Goal: Task Accomplishment & Management: Manage account settings

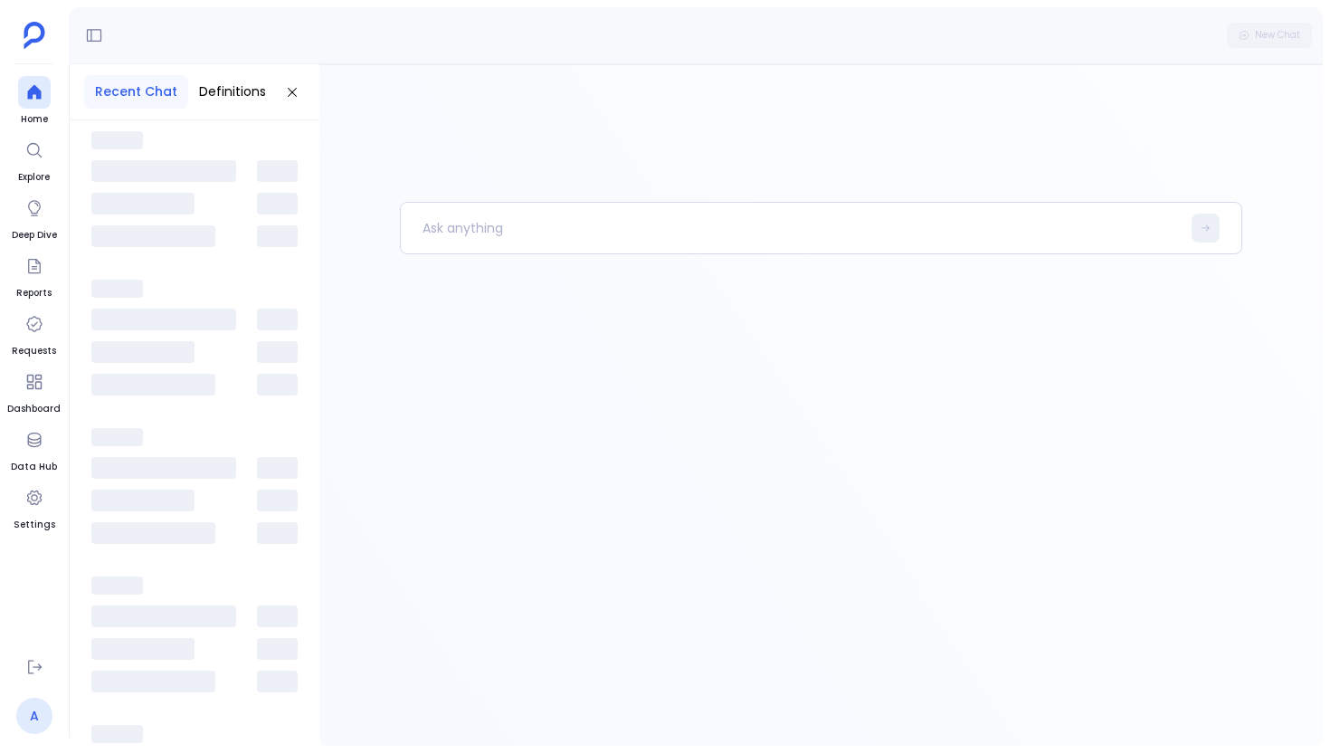
click at [25, 714] on link "A" at bounding box center [34, 716] width 36 height 36
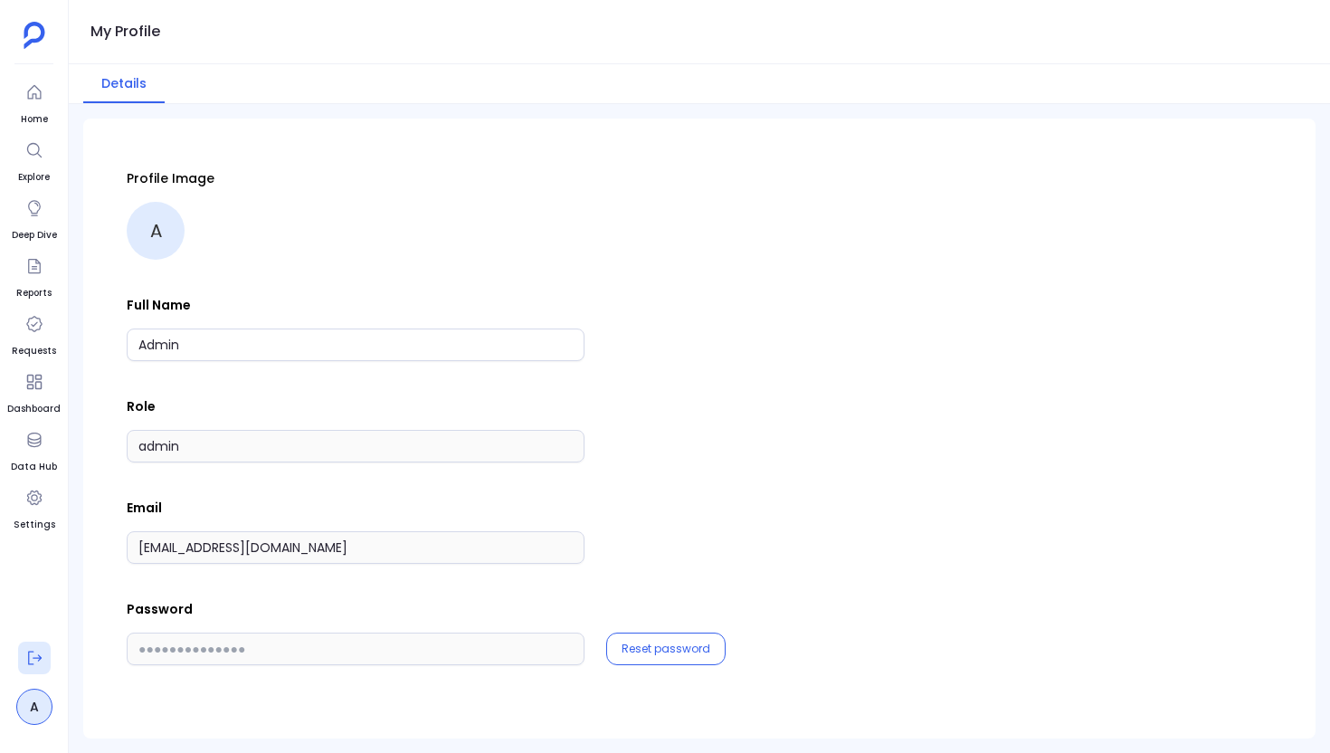
click at [29, 658] on icon at bounding box center [34, 658] width 18 height 18
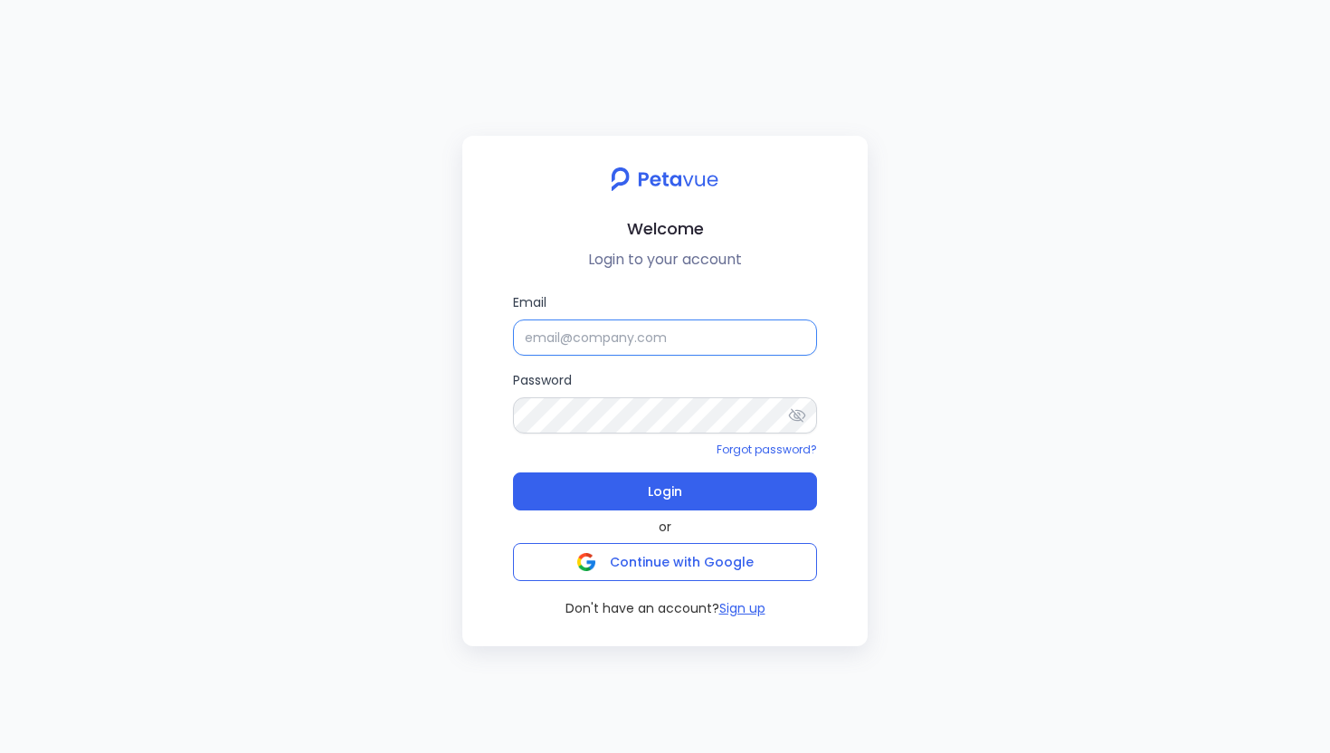
click at [560, 342] on input "Email" at bounding box center [665, 337] width 304 height 36
type input "[PERSON_NAME][EMAIL_ADDRESS][PERSON_NAME][DOMAIN_NAME]"
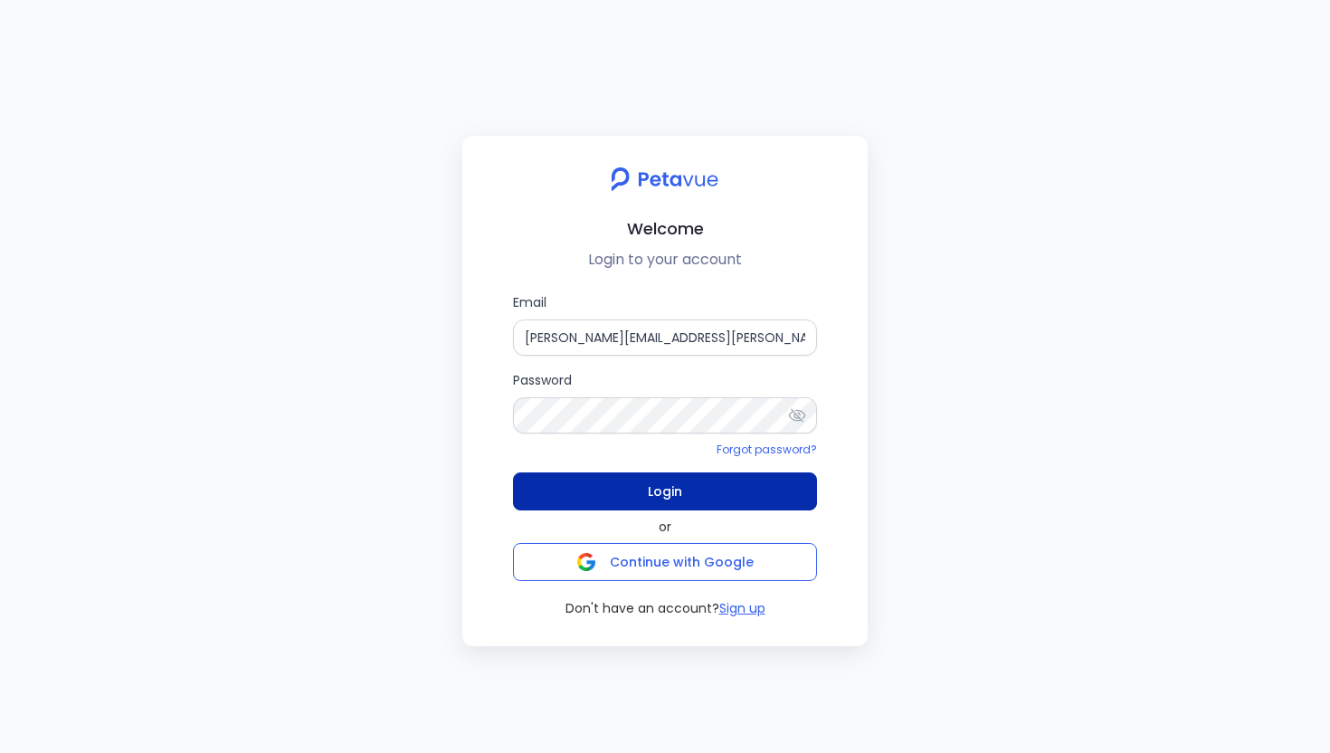
click at [735, 505] on button "Login" at bounding box center [665, 491] width 304 height 38
